Goal: Task Accomplishment & Management: Manage account settings

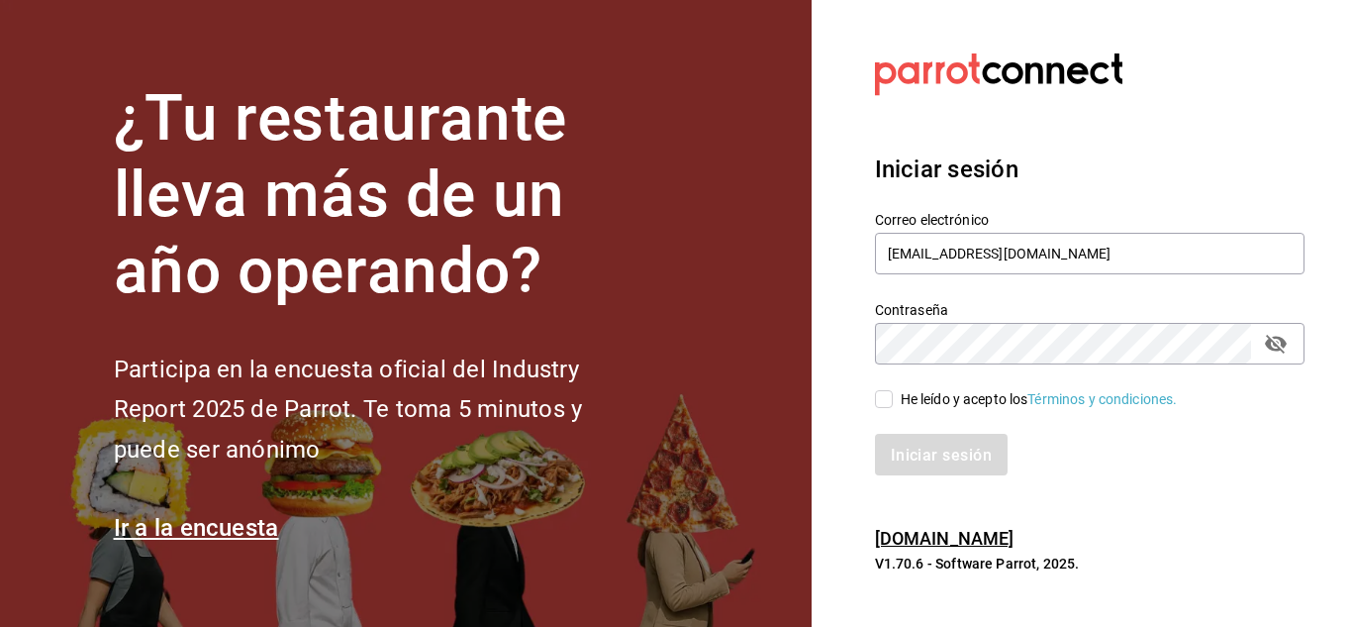
click at [886, 400] on input "He leído y acepto los Términos y condiciones." at bounding box center [884, 399] width 18 height 18
checkbox input "true"
click at [927, 447] on font "Iniciar sesión" at bounding box center [942, 454] width 101 height 19
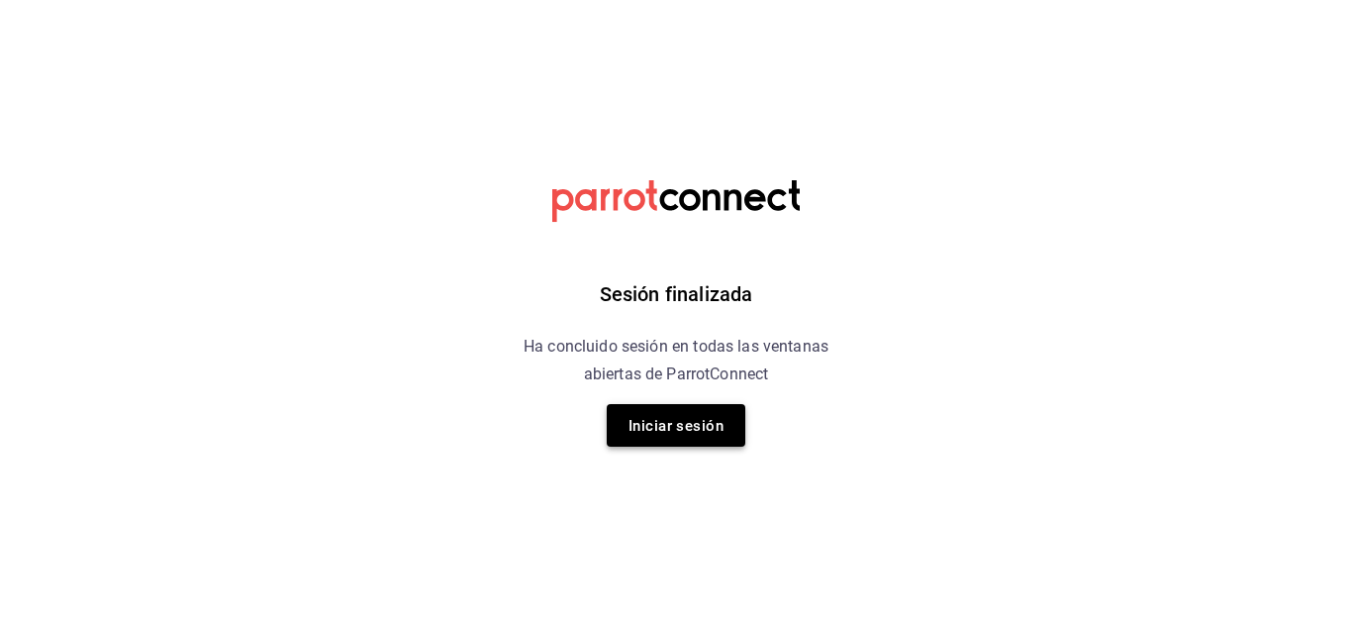
click at [667, 423] on font "Iniciar sesión" at bounding box center [676, 426] width 95 height 18
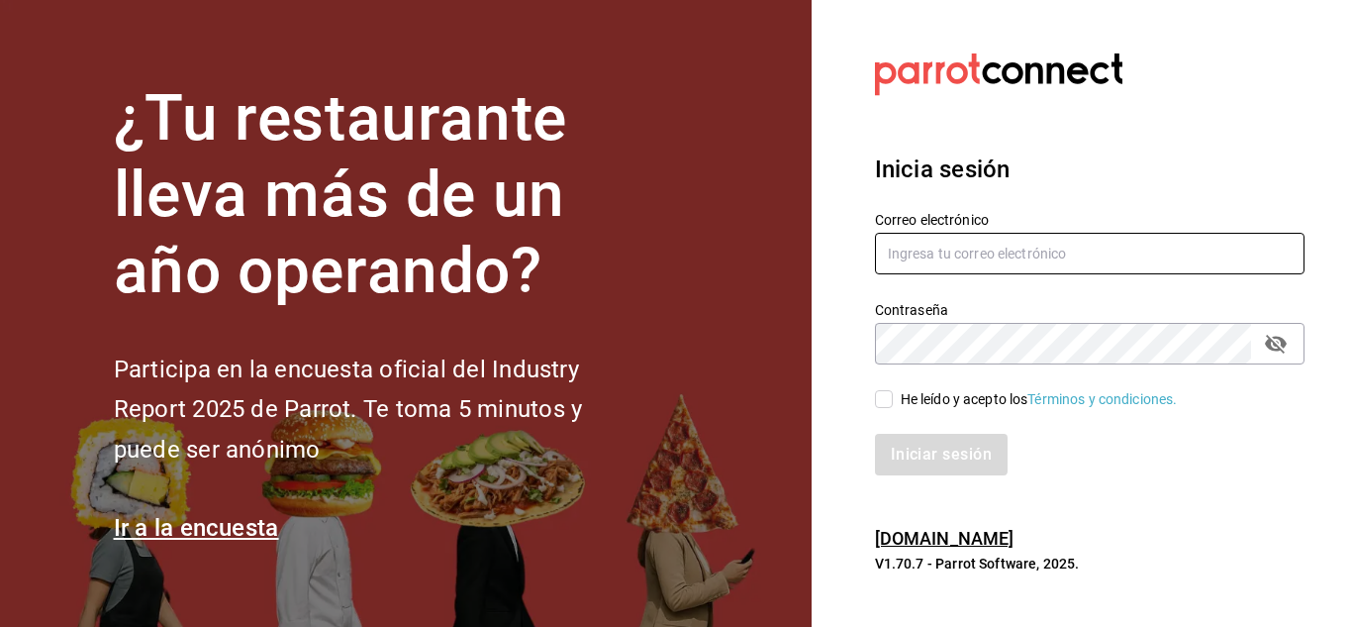
type input "[EMAIL_ADDRESS][DOMAIN_NAME]"
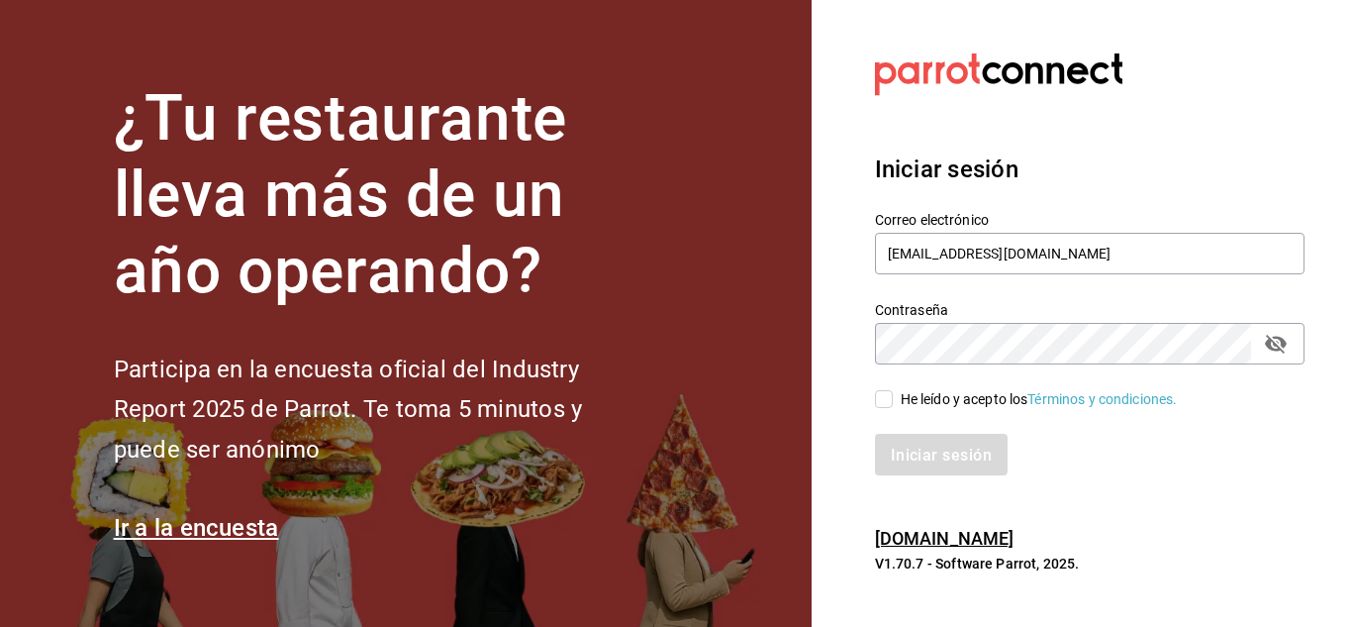
click at [886, 395] on input "He leído y acepto los Términos y condiciones." at bounding box center [884, 399] width 18 height 18
checkbox input "true"
click at [938, 462] on font "Iniciar sesión" at bounding box center [942, 454] width 101 height 19
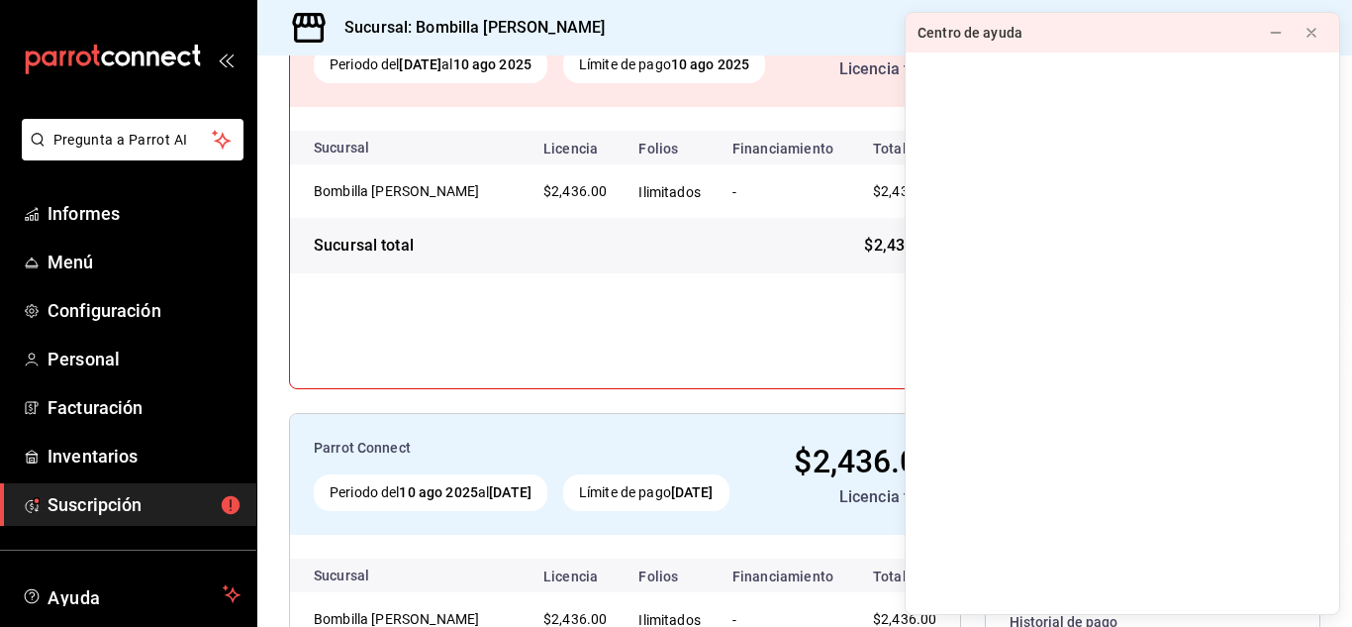
scroll to position [263, 0]
click at [1280, 32] on icon at bounding box center [1276, 33] width 16 height 16
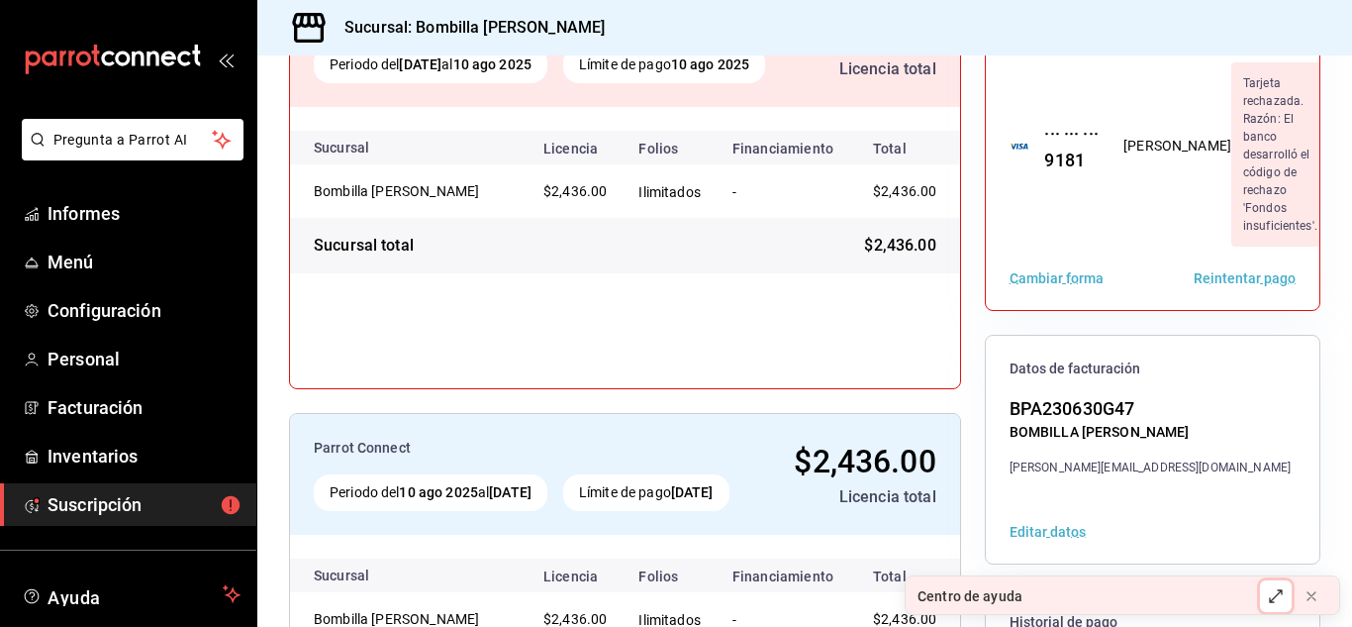
scroll to position [261, 0]
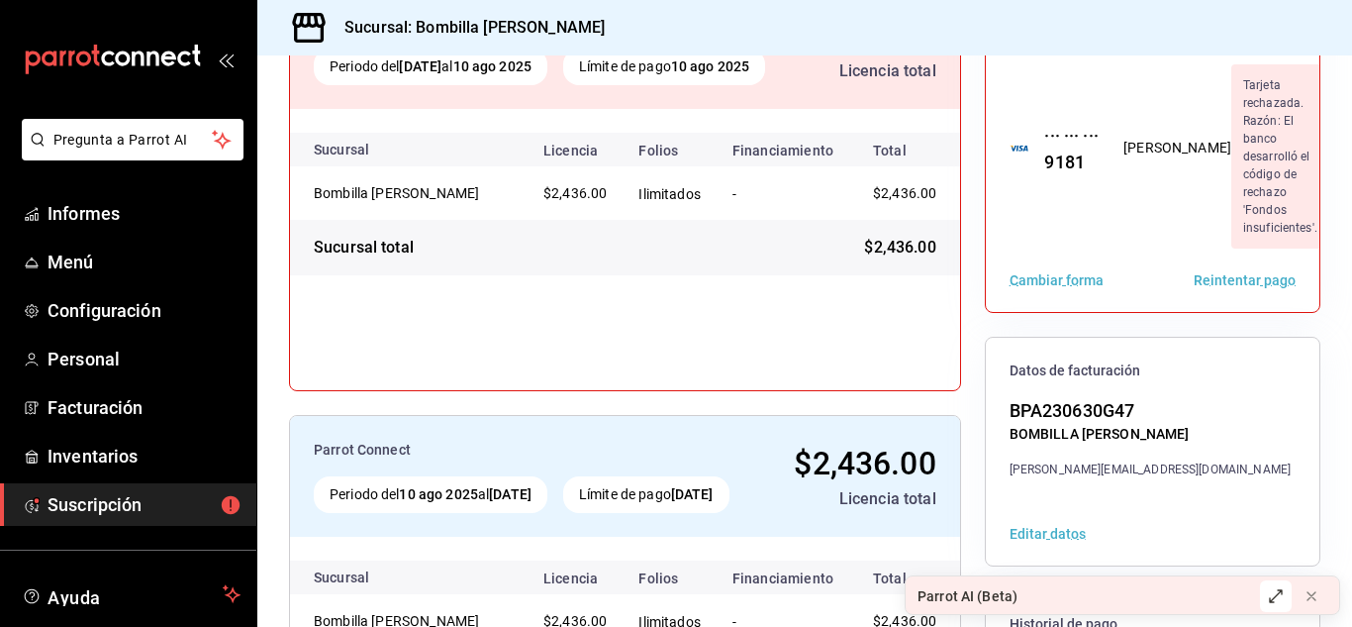
click at [1221, 273] on font "Reintentar pago" at bounding box center [1245, 281] width 102 height 16
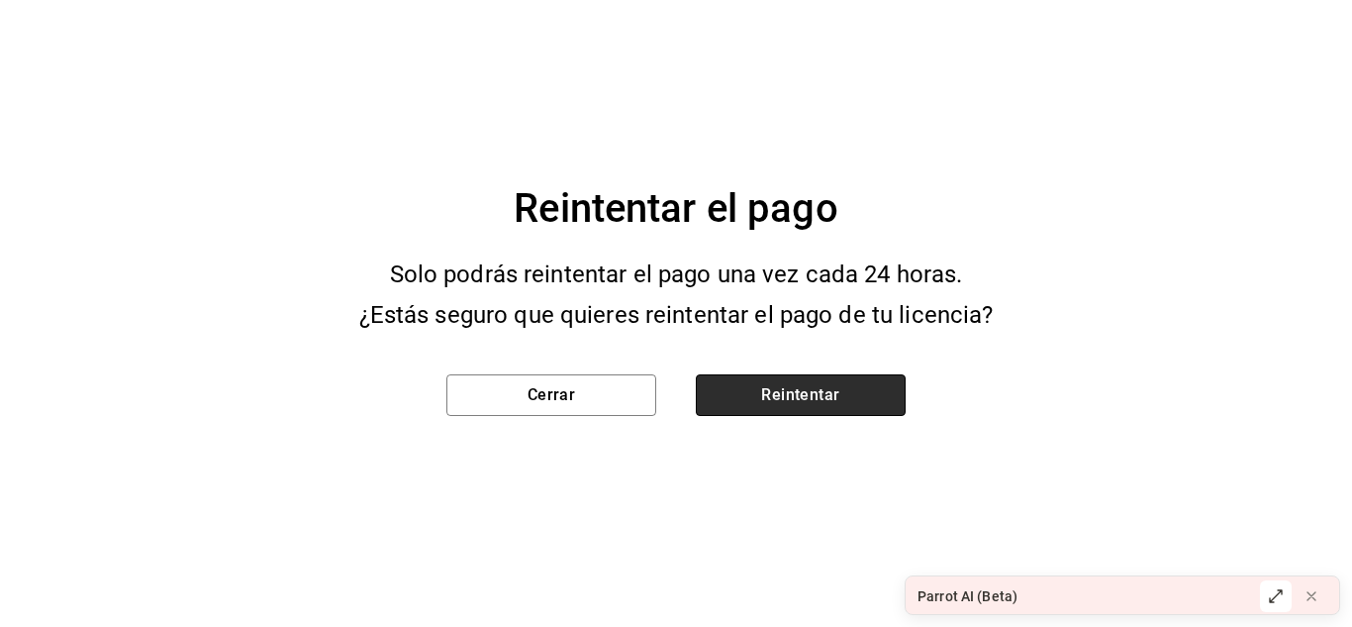
click at [745, 408] on button "Reintentar" at bounding box center [801, 395] width 210 height 42
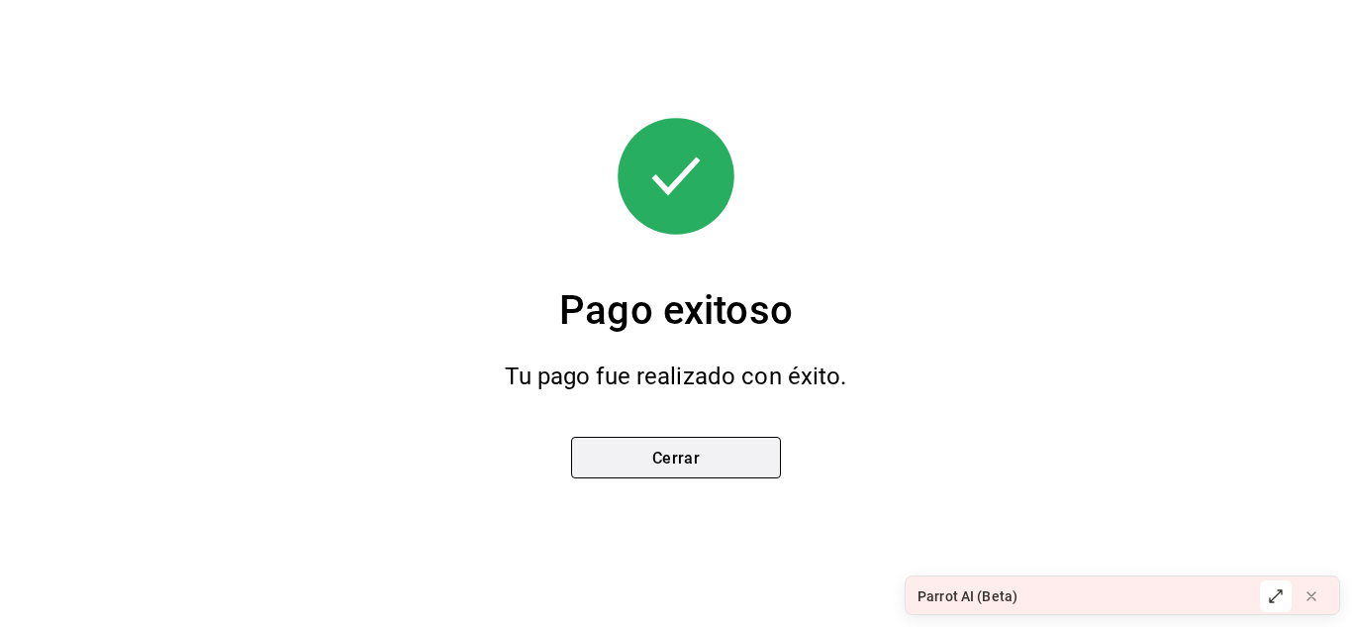
click at [699, 458] on font "Cerrar" at bounding box center [676, 456] width 49 height 19
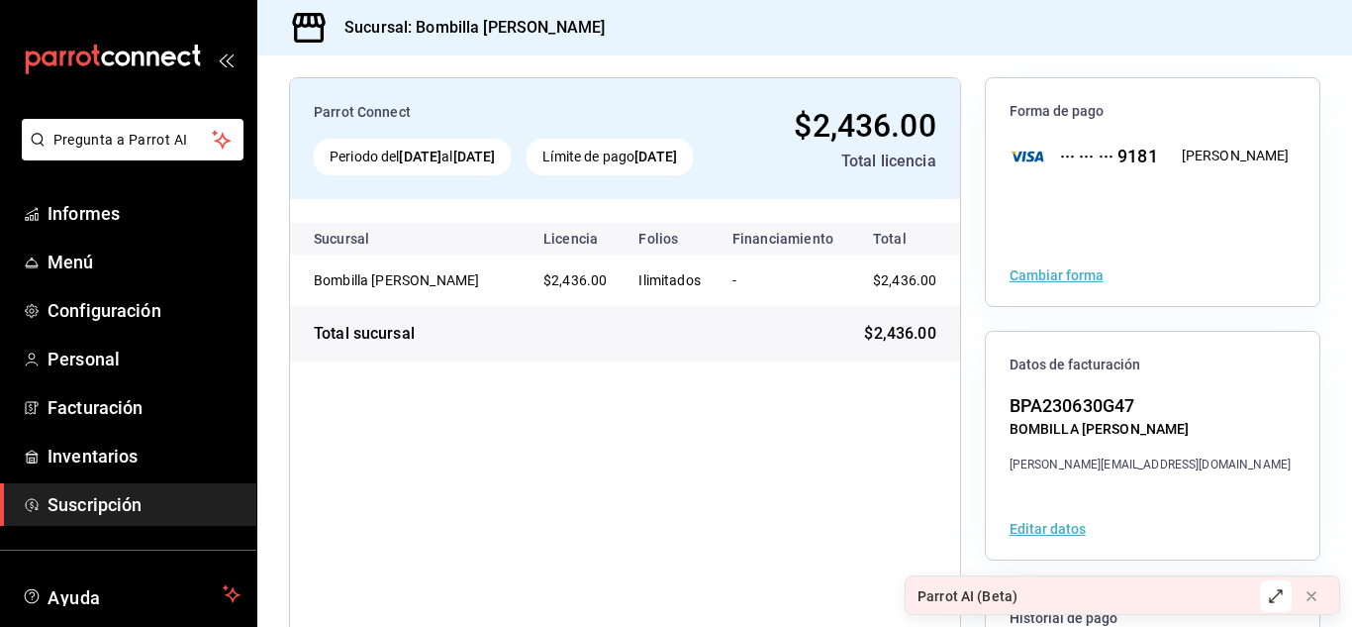
scroll to position [182, 0]
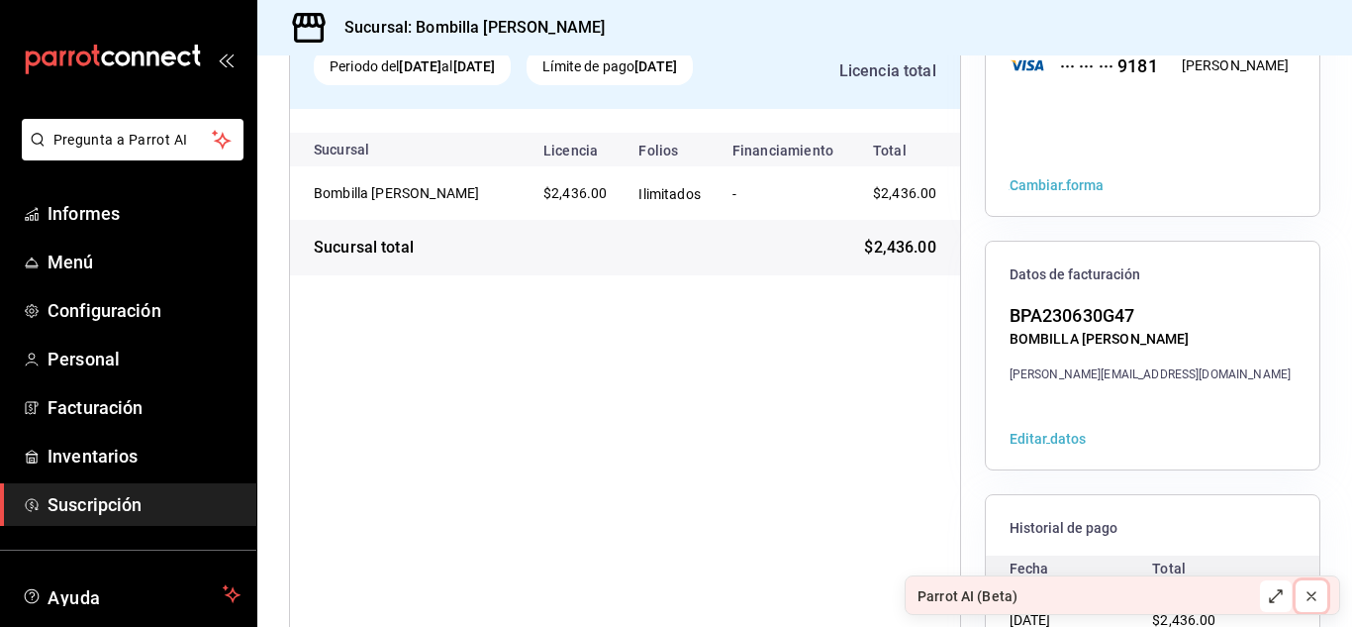
click at [1319, 593] on icon at bounding box center [1312, 596] width 16 height 16
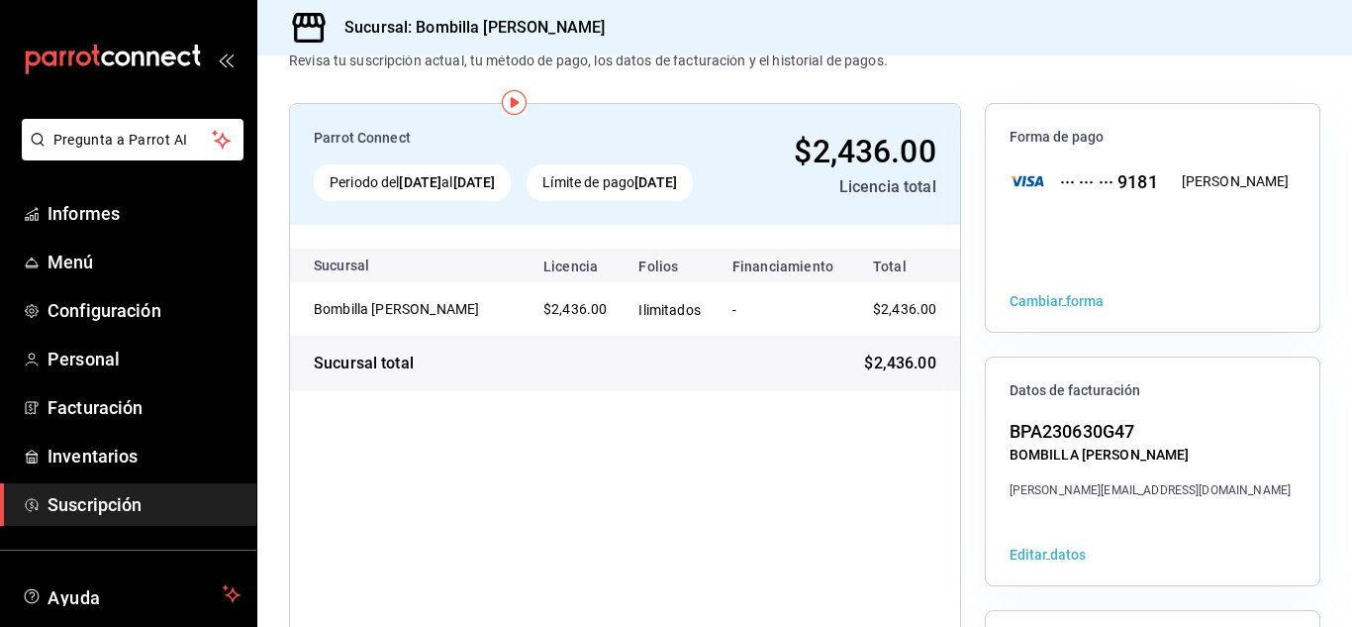
scroll to position [0, 0]
